Goal: Information Seeking & Learning: Compare options

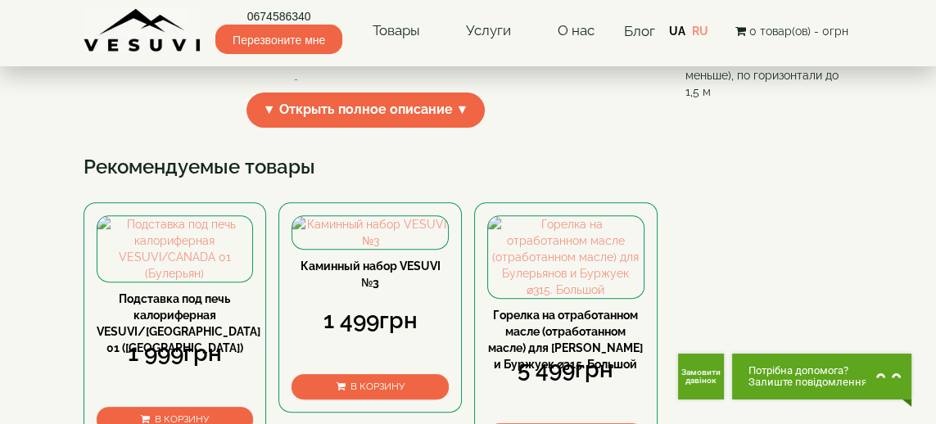
scroll to position [672, 0]
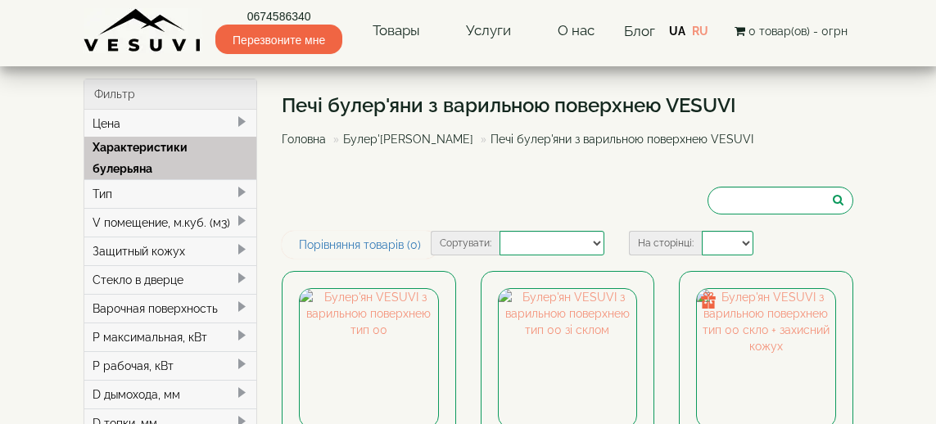
select select
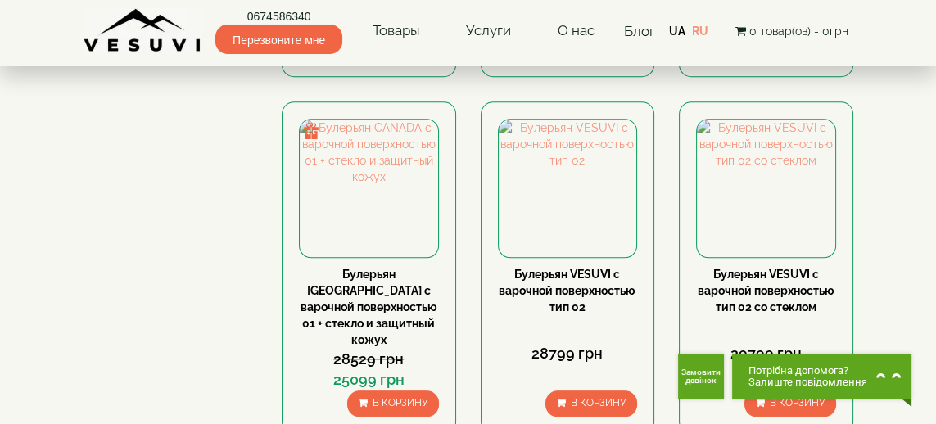
scroll to position [1537, 0]
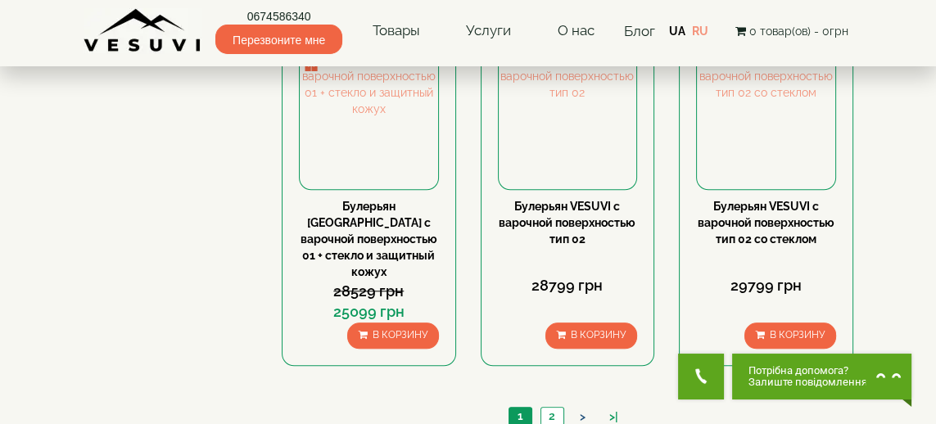
scroll to position [1616, 0]
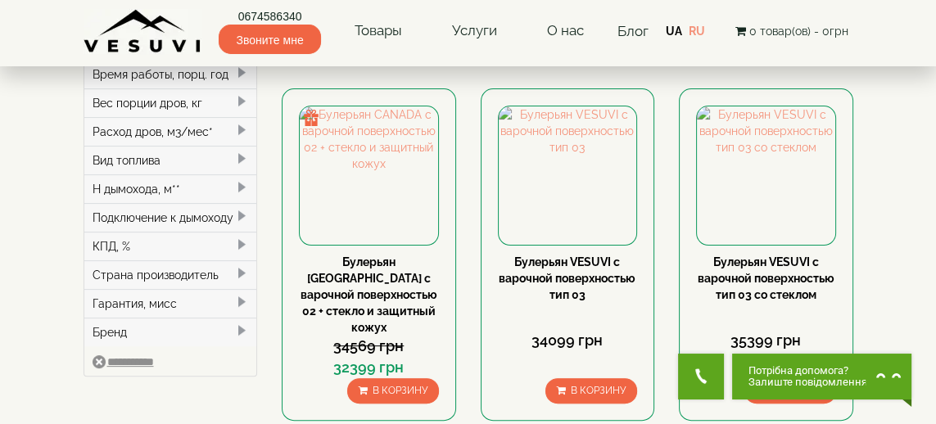
scroll to position [525, 0]
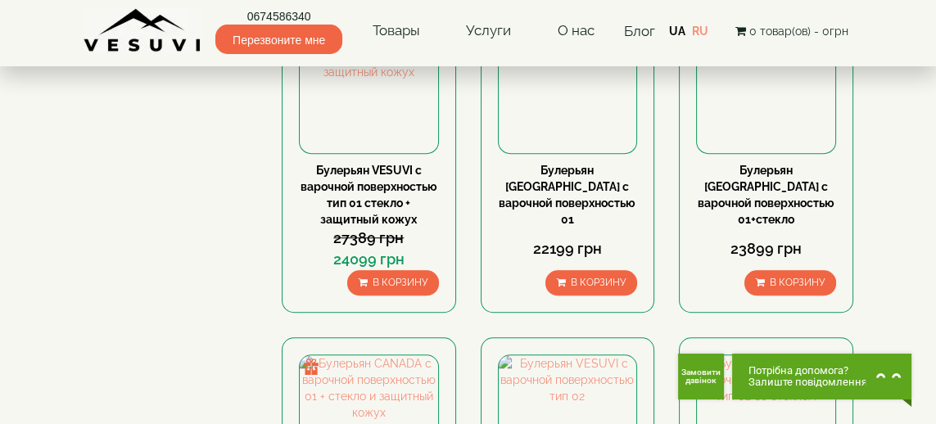
scroll to position [1231, 0]
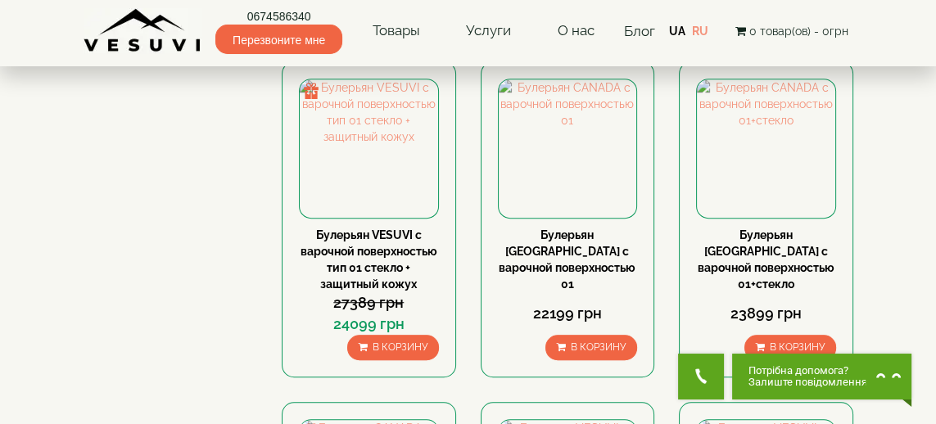
click at [581, 228] on font "Булерьян [GEOGRAPHIC_DATA] с варочной поверхностью 01" at bounding box center [567, 259] width 137 height 62
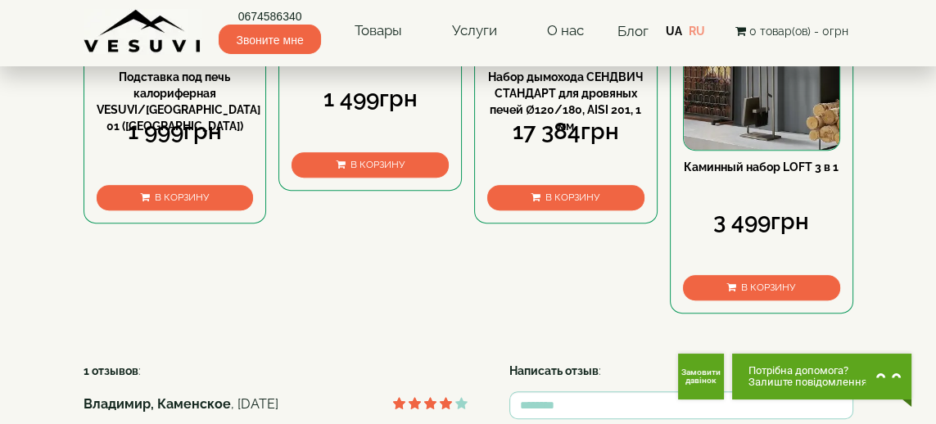
scroll to position [918, 0]
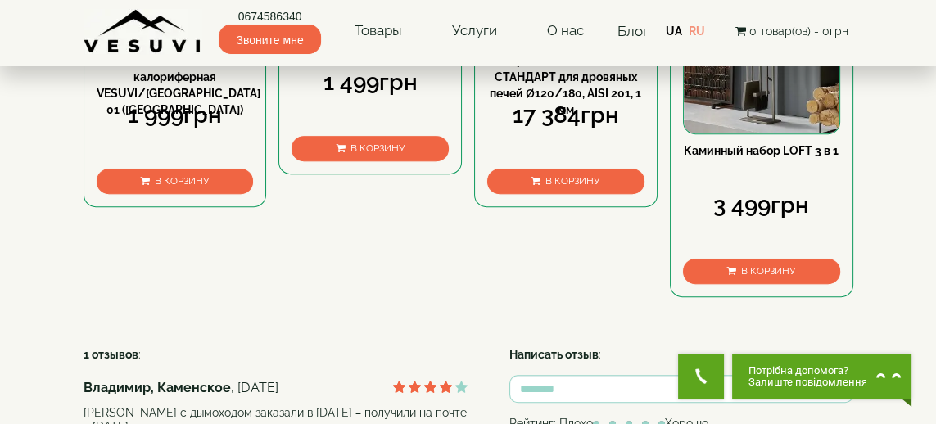
click at [822, 222] on div "3 499грн" at bounding box center [761, 205] width 157 height 33
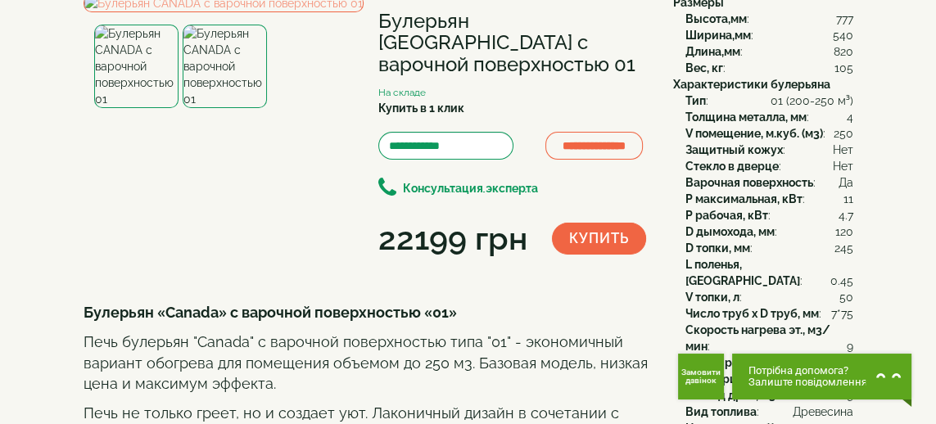
scroll to position [0, 0]
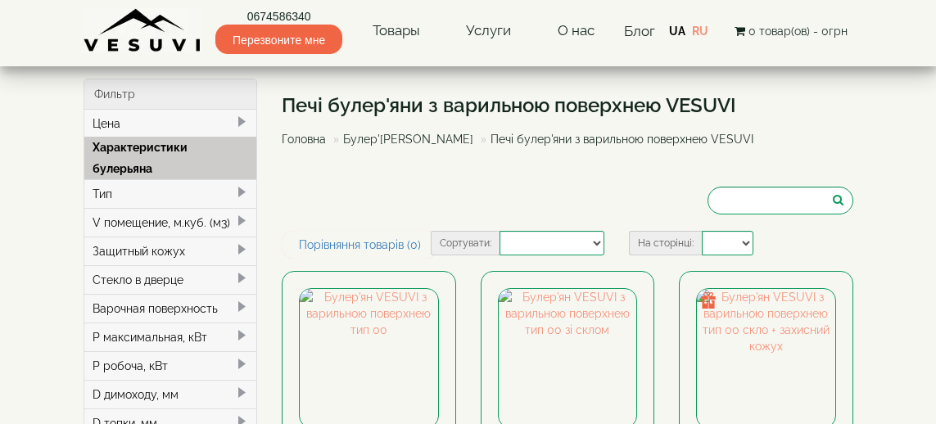
select select
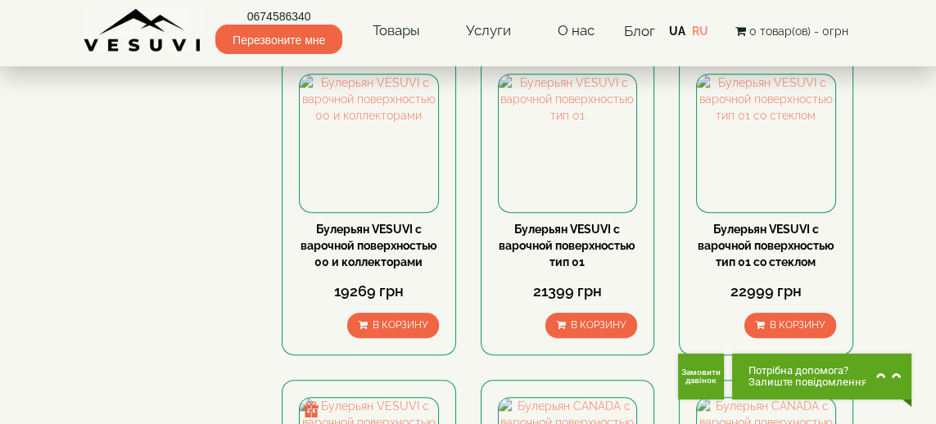
scroll to position [884, 0]
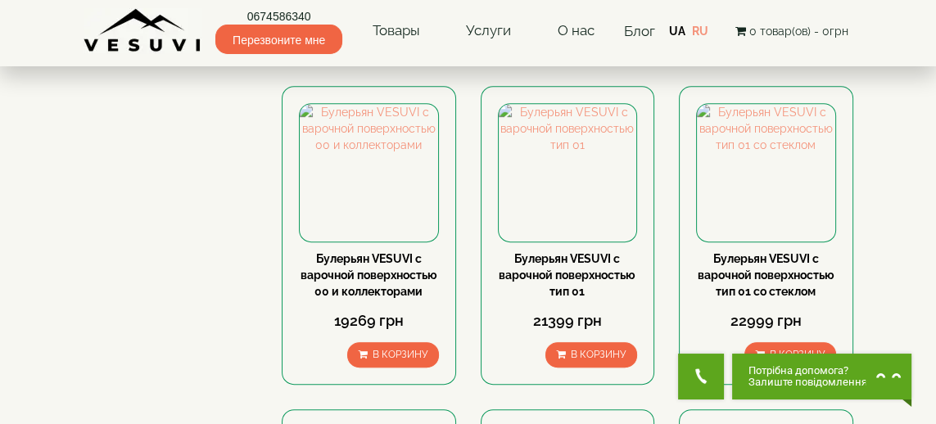
click at [603, 252] on font "Булерьян VESUVI с варочной поверхностью тип 01" at bounding box center [567, 275] width 137 height 46
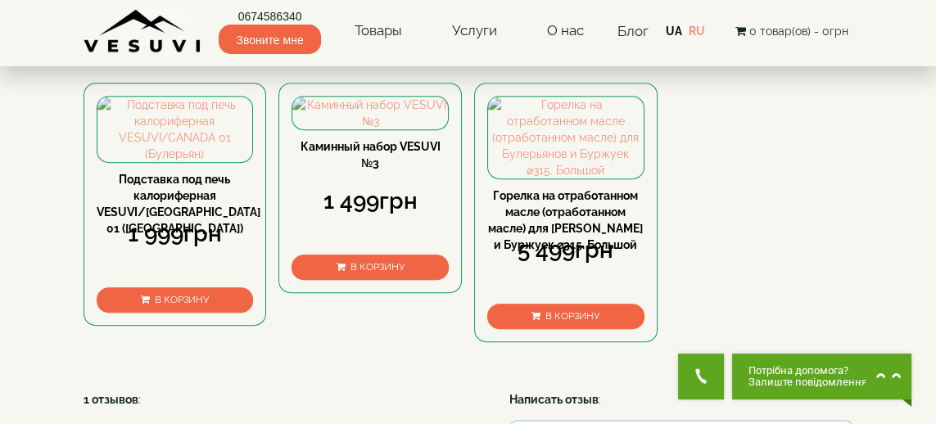
scroll to position [800, 0]
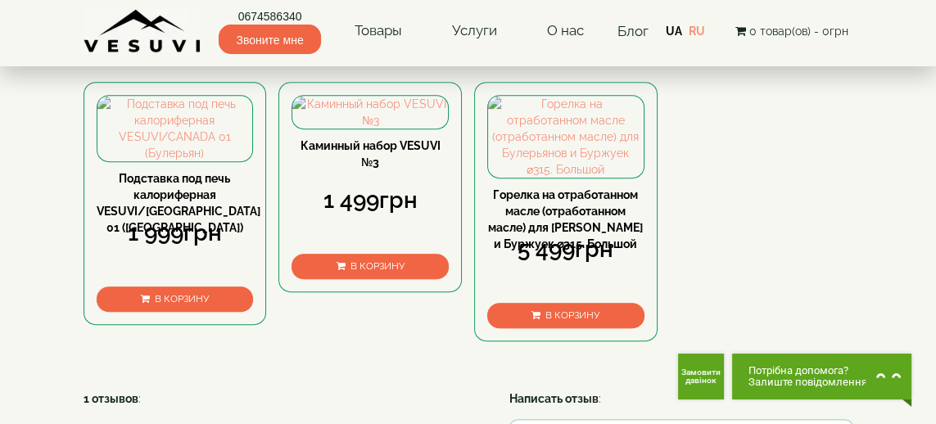
click at [902, 416] on body "0674586340 Звоните мне Товары Буллеры VESUVI Мангалы от завода VESUVI Печи для …" at bounding box center [468, 71] width 936 height 1742
click at [604, 178] on img at bounding box center [566, 137] width 156 height 82
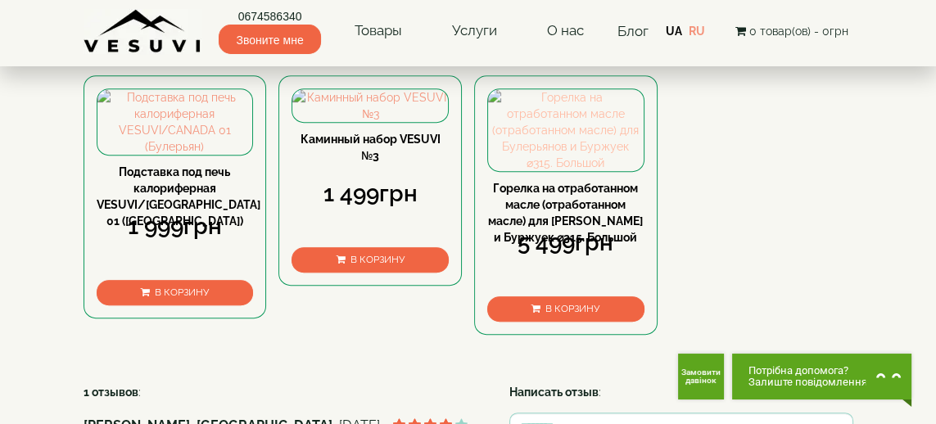
scroll to position [845, 0]
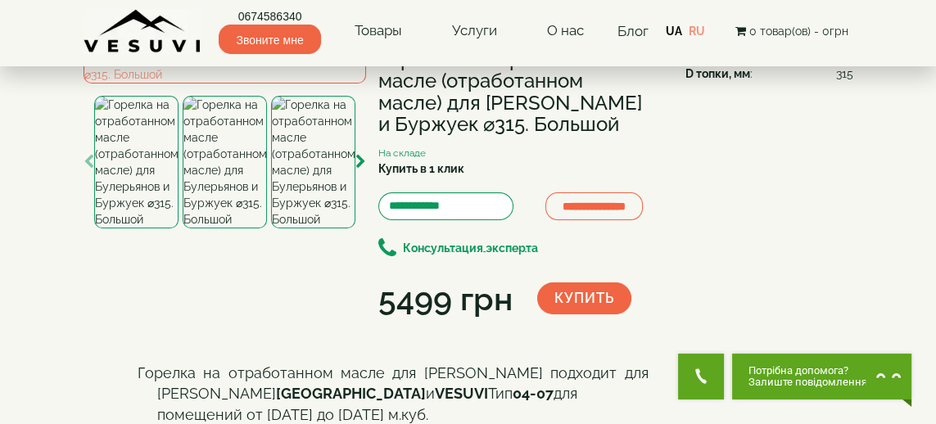
scroll to position [109, 0]
click at [300, 83] on img at bounding box center [225, 57] width 282 height 51
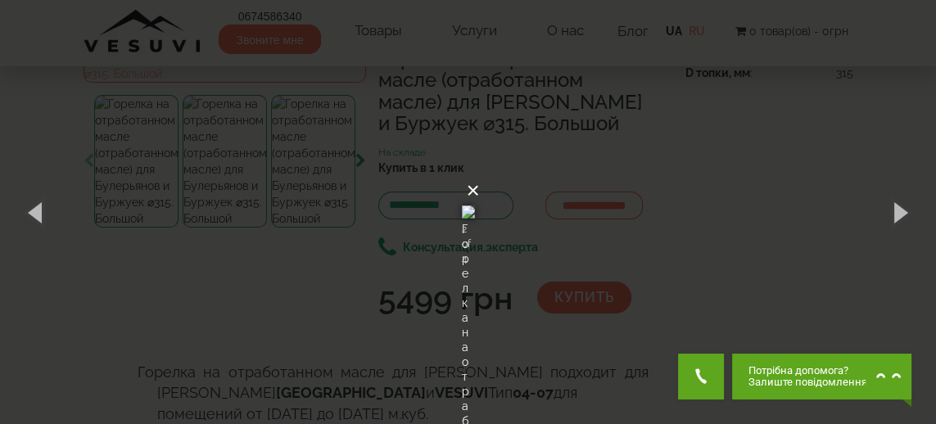
click at [480, 178] on font "×" at bounding box center [473, 190] width 13 height 25
click at [808, 219] on div "× Горелка на отработанном масле (отработанном масле) для Булерьянов и Буржуек ⌀…" at bounding box center [468, 212] width 936 height 424
